Goal: Download file/media

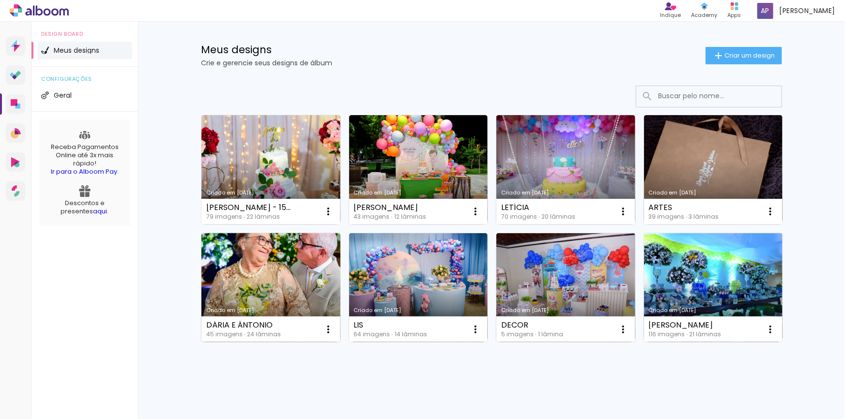
scroll to position [22, 0]
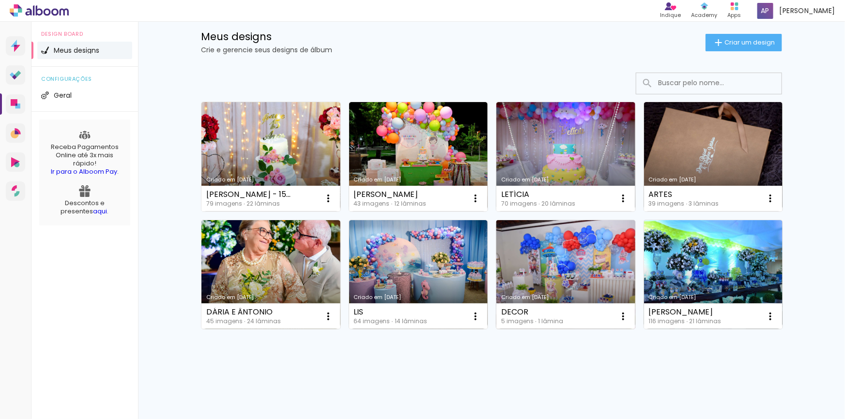
click at [552, 245] on link "Criado em [DATE]" at bounding box center [565, 274] width 139 height 109
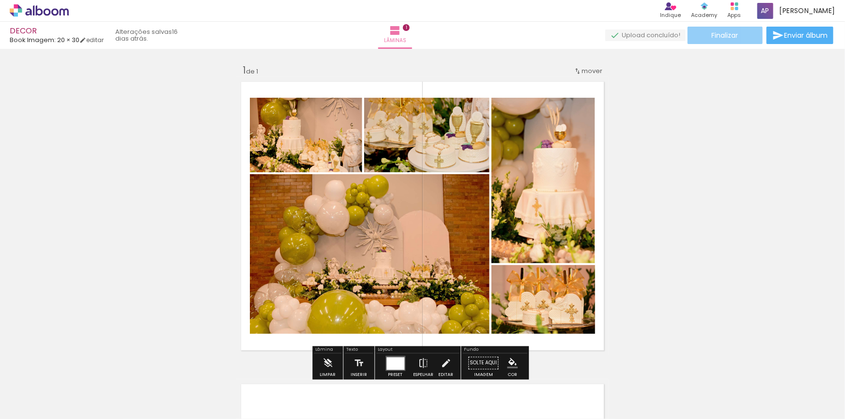
click at [720, 35] on span "Finalizar" at bounding box center [725, 35] width 27 height 7
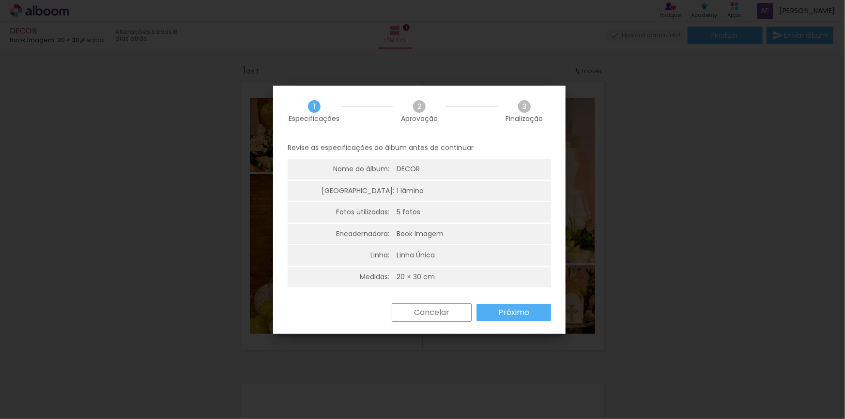
click at [0, 0] on slot "Próximo" at bounding box center [0, 0] width 0 height 0
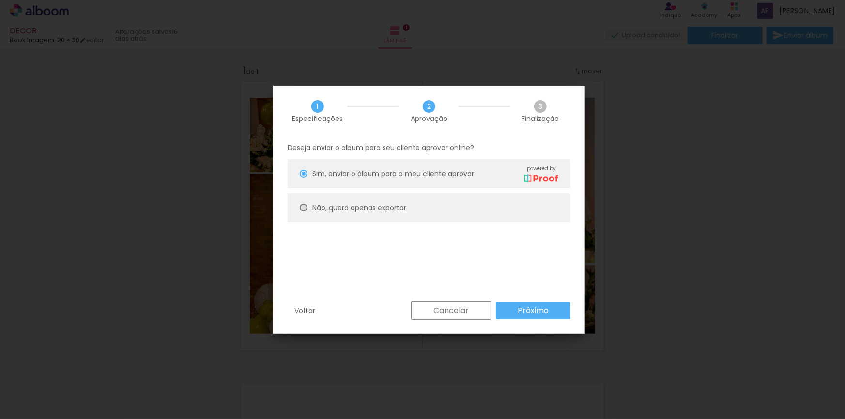
click at [307, 178] on div at bounding box center [304, 174] width 8 height 8
type paper-radio-button "on"
click at [0, 0] on slot "Próximo" at bounding box center [0, 0] width 0 height 0
type input "Alta, 300 DPI"
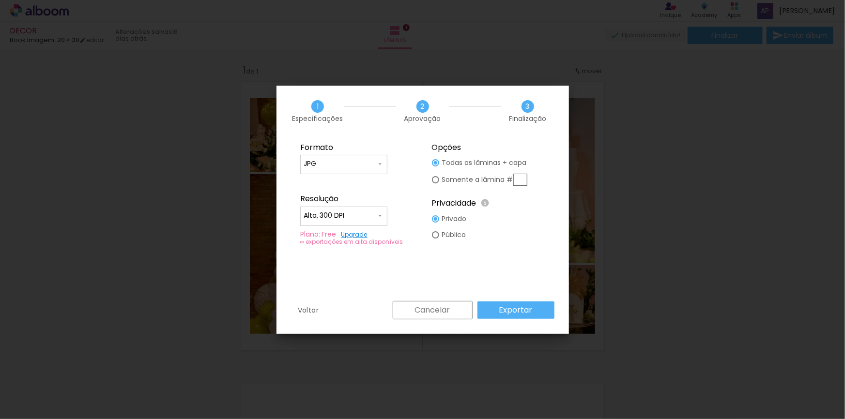
click at [0, 0] on slot "Exportar" at bounding box center [0, 0] width 0 height 0
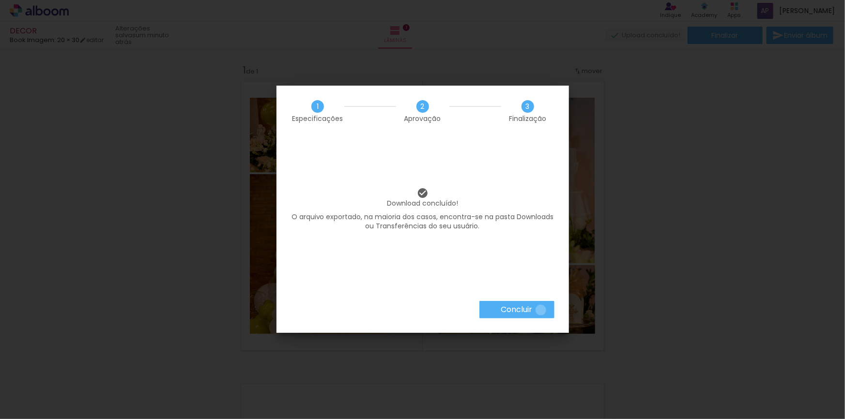
click at [540, 310] on paper-button "Concluir" at bounding box center [516, 309] width 75 height 17
